Goal: Task Accomplishment & Management: Use online tool/utility

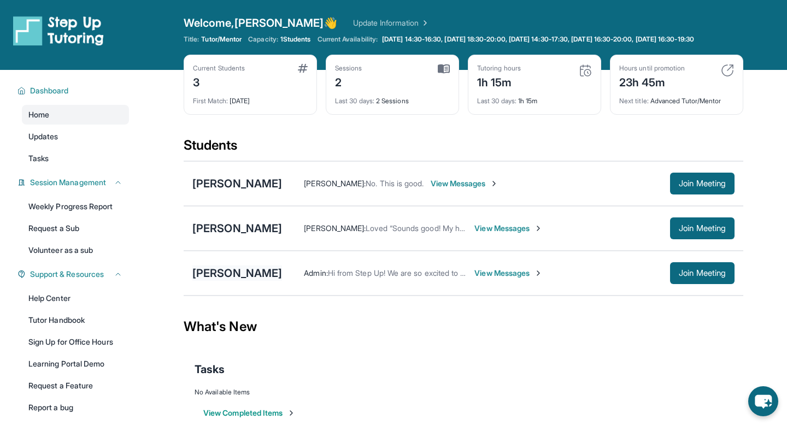
click at [237, 281] on div "[PERSON_NAME]" at bounding box center [237, 272] width 90 height 15
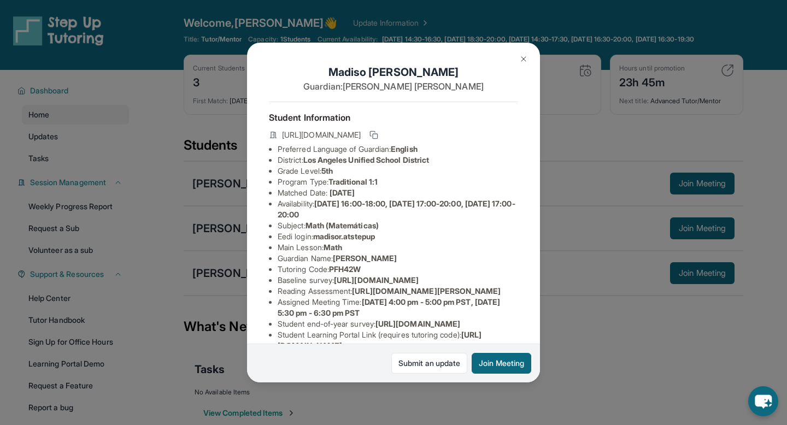
click at [607, 309] on div "[PERSON_NAME] Guardian: [PERSON_NAME] Student Information [URL][DOMAIN_NAME] Pr…" at bounding box center [393, 212] width 787 height 425
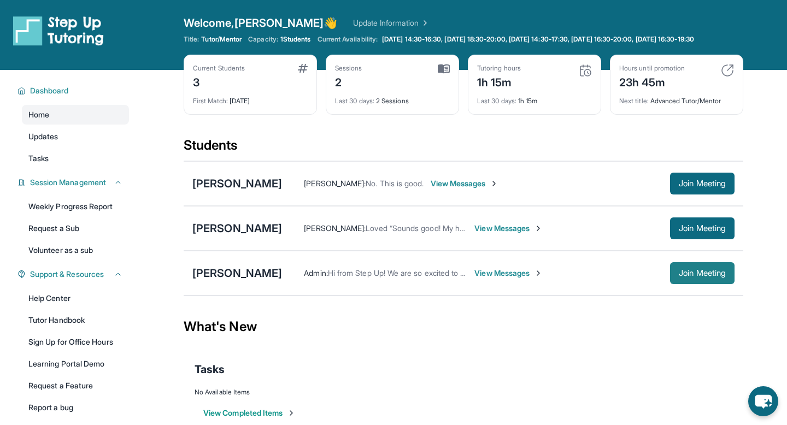
click at [700, 284] on button "Join Meeting" at bounding box center [702, 273] width 64 height 22
click at [240, 278] on div "[PERSON_NAME]" at bounding box center [237, 272] width 90 height 15
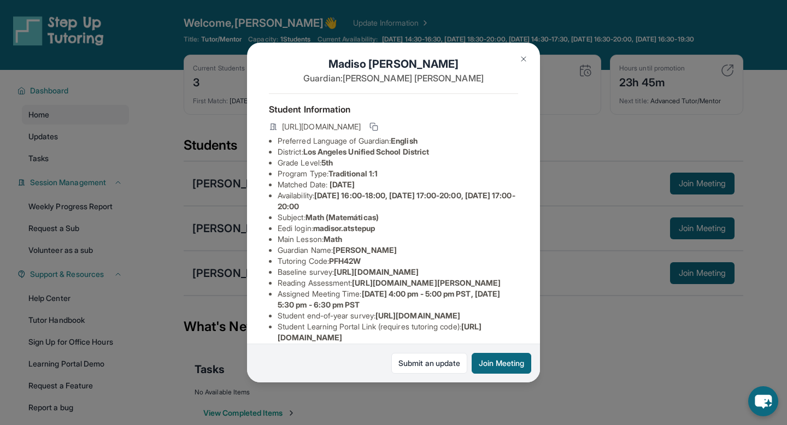
scroll to position [9, 0]
click at [586, 302] on div "[PERSON_NAME] Guardian: [PERSON_NAME] Student Information [URL][DOMAIN_NAME] Pr…" at bounding box center [393, 212] width 787 height 425
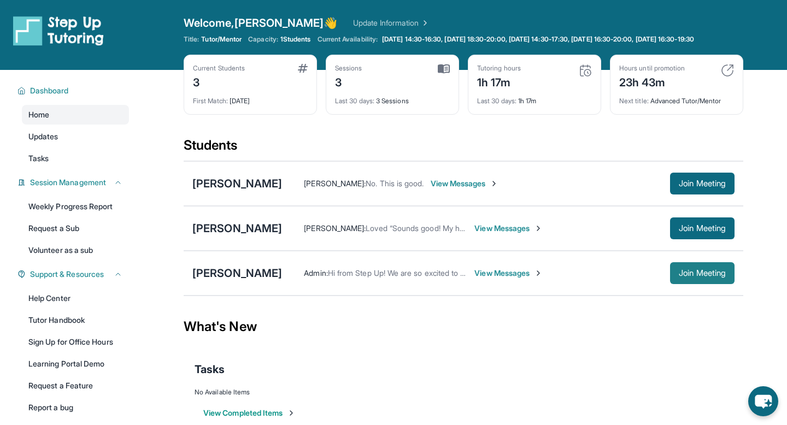
click at [674, 284] on button "Join Meeting" at bounding box center [702, 273] width 64 height 22
